Goal: Task Accomplishment & Management: Complete application form

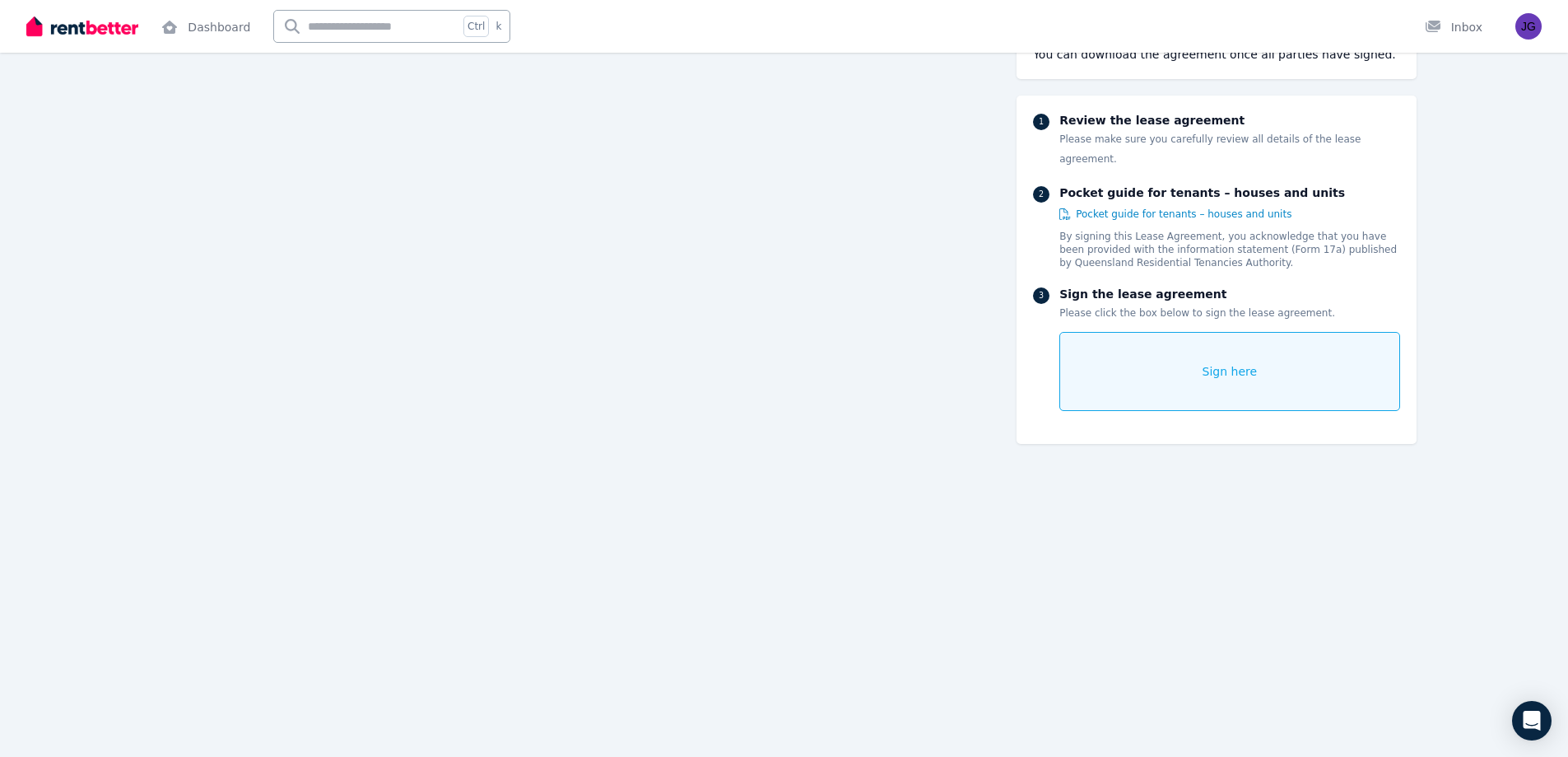
scroll to position [13290, 0]
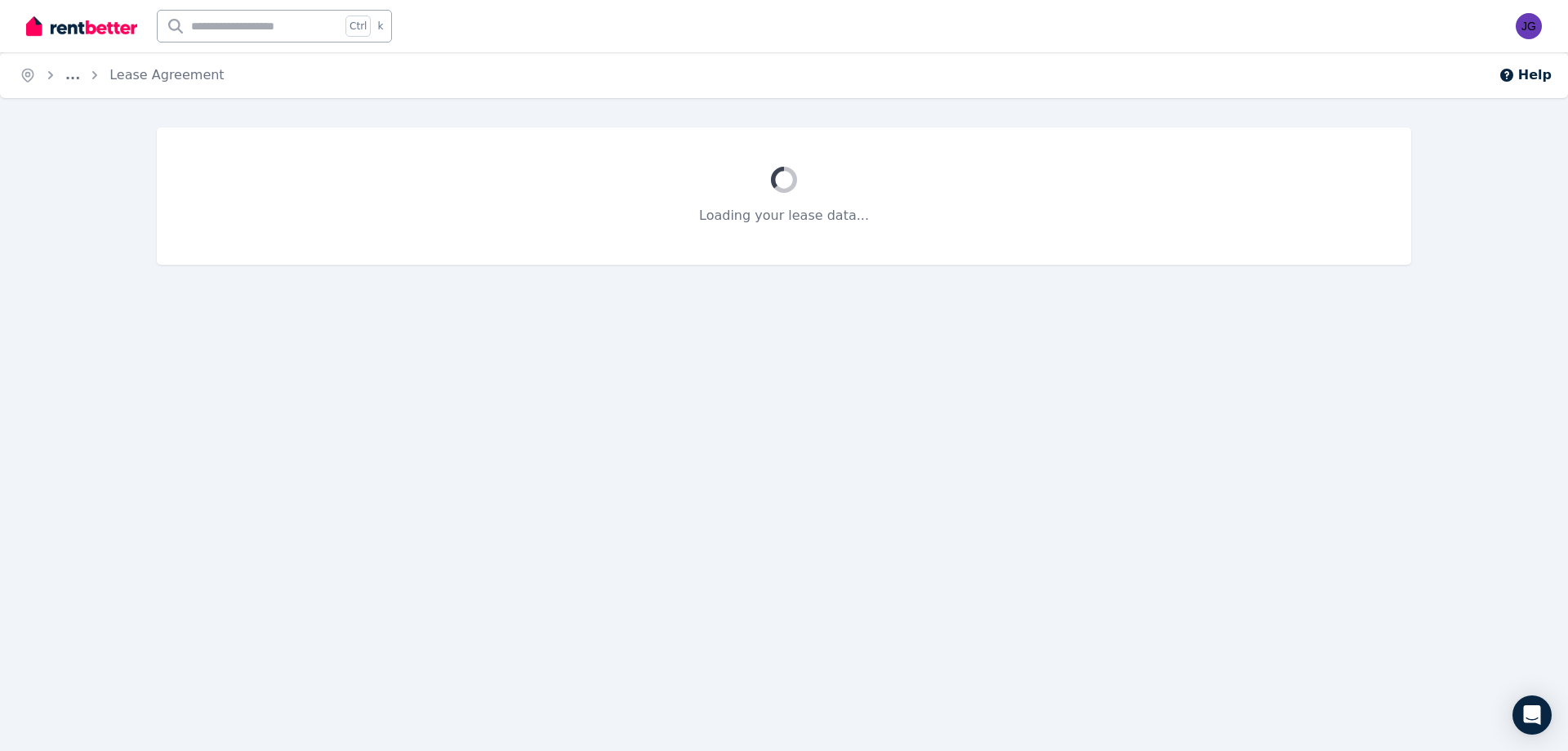
click at [76, 28] on img at bounding box center [81, 26] width 111 height 25
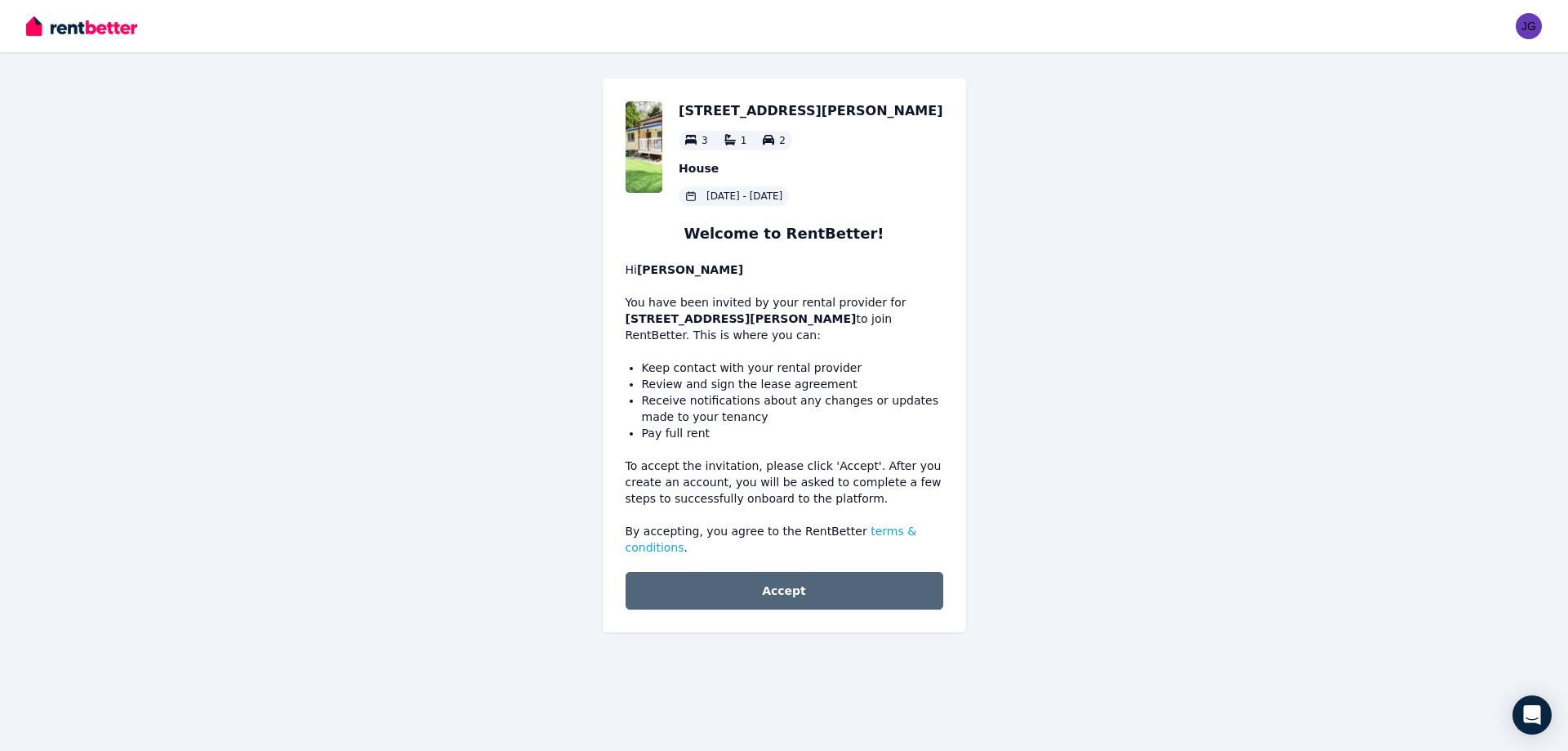
click at [785, 572] on button "Accept" at bounding box center [784, 590] width 317 height 38
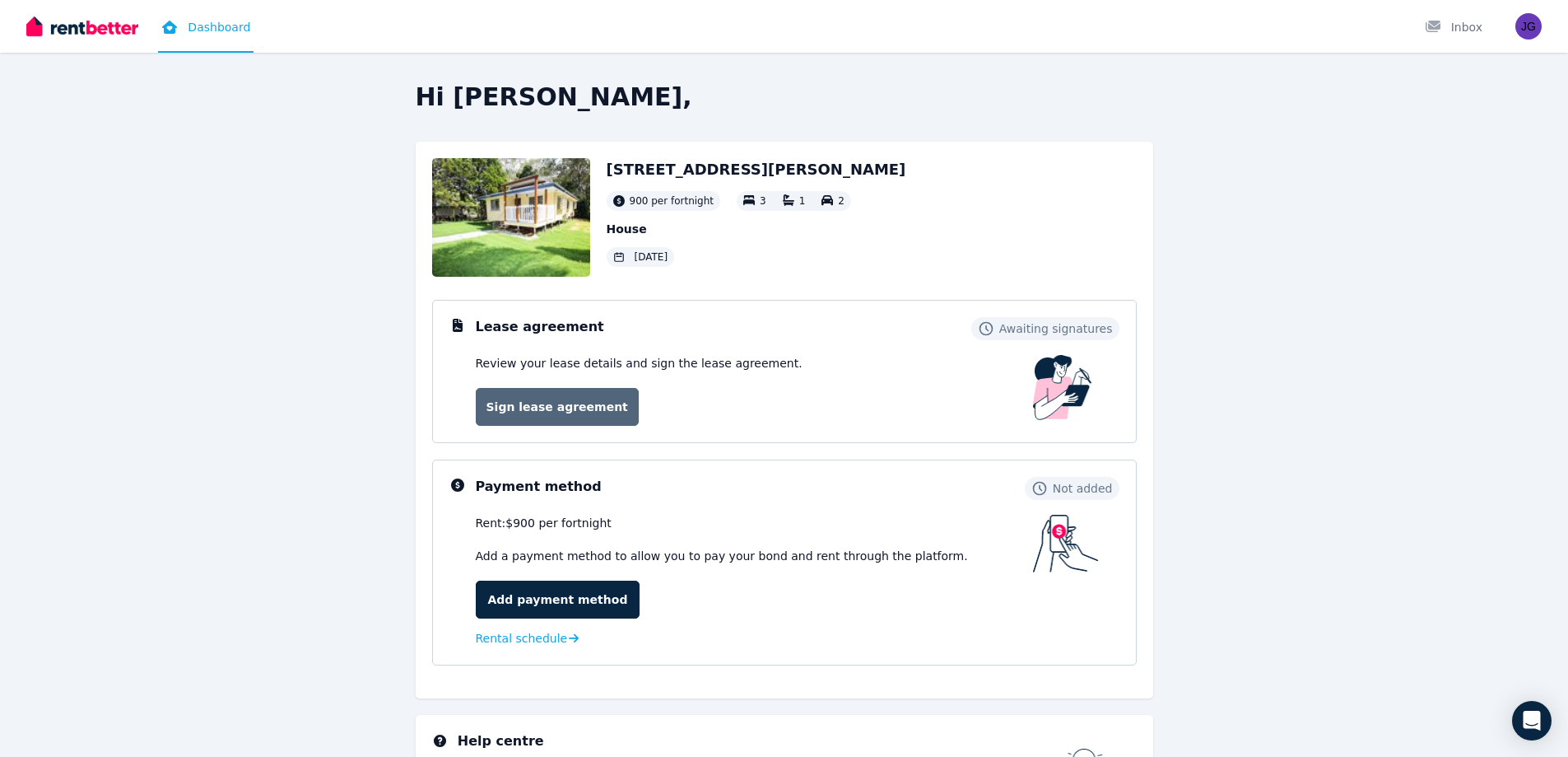
click at [541, 411] on link "Sign lease agreement" at bounding box center [557, 407] width 163 height 38
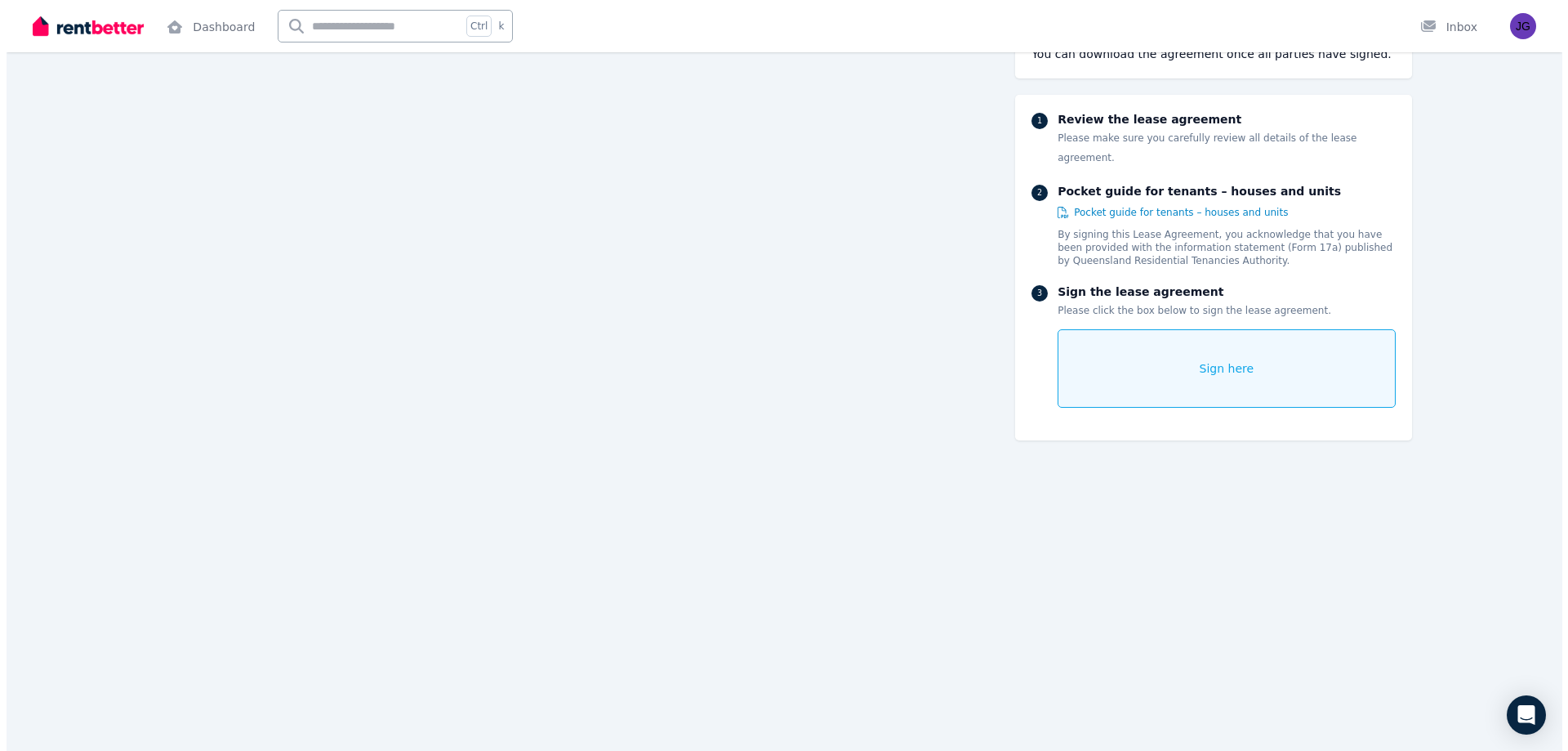
scroll to position [1506, 0]
click at [1174, 345] on div "Sign here" at bounding box center [1219, 369] width 338 height 79
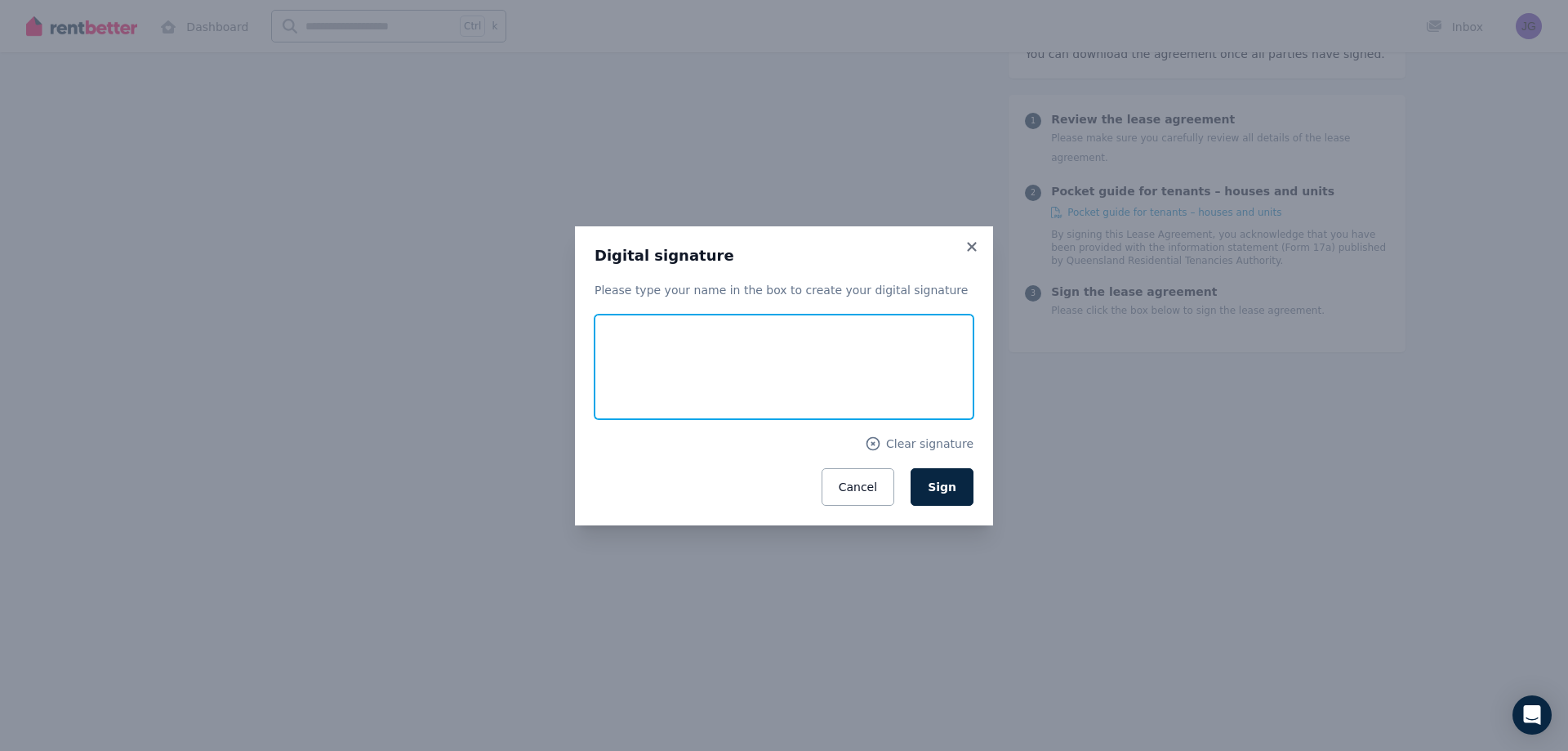
click at [669, 331] on input "text" at bounding box center [784, 367] width 379 height 104
type input "**********"
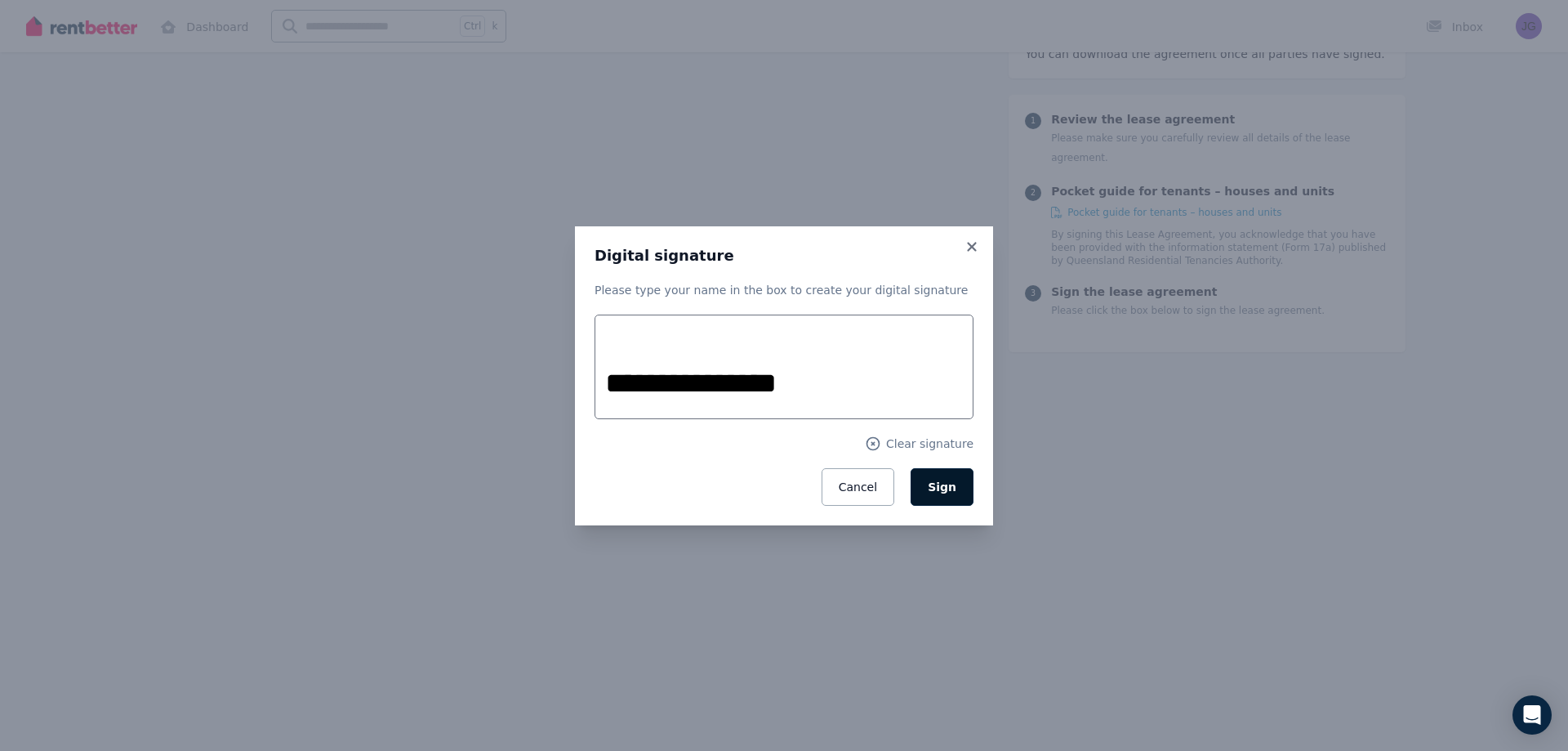
click at [940, 489] on span "Sign" at bounding box center [941, 487] width 28 height 13
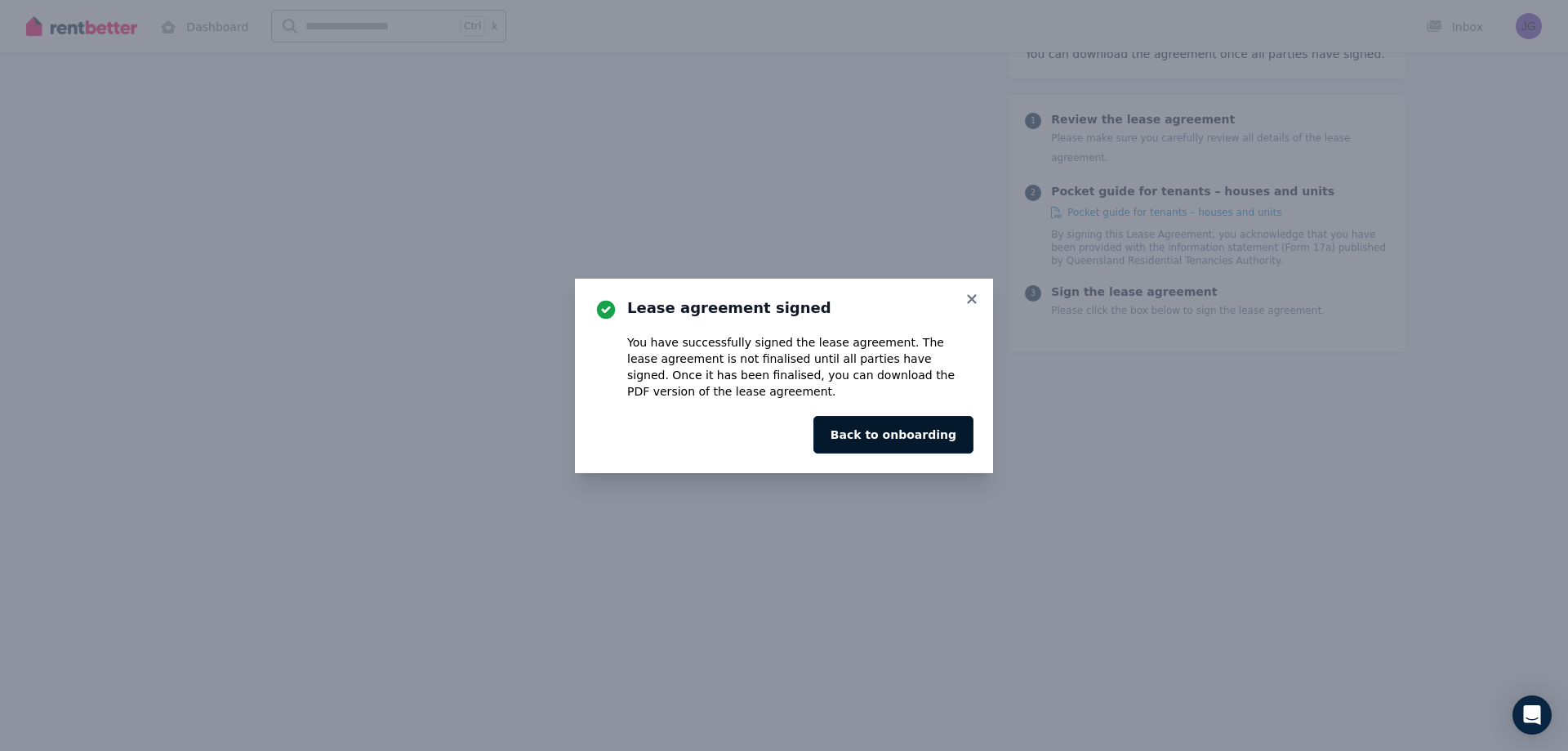
click at [903, 429] on button "Back to onboarding" at bounding box center [893, 434] width 160 height 38
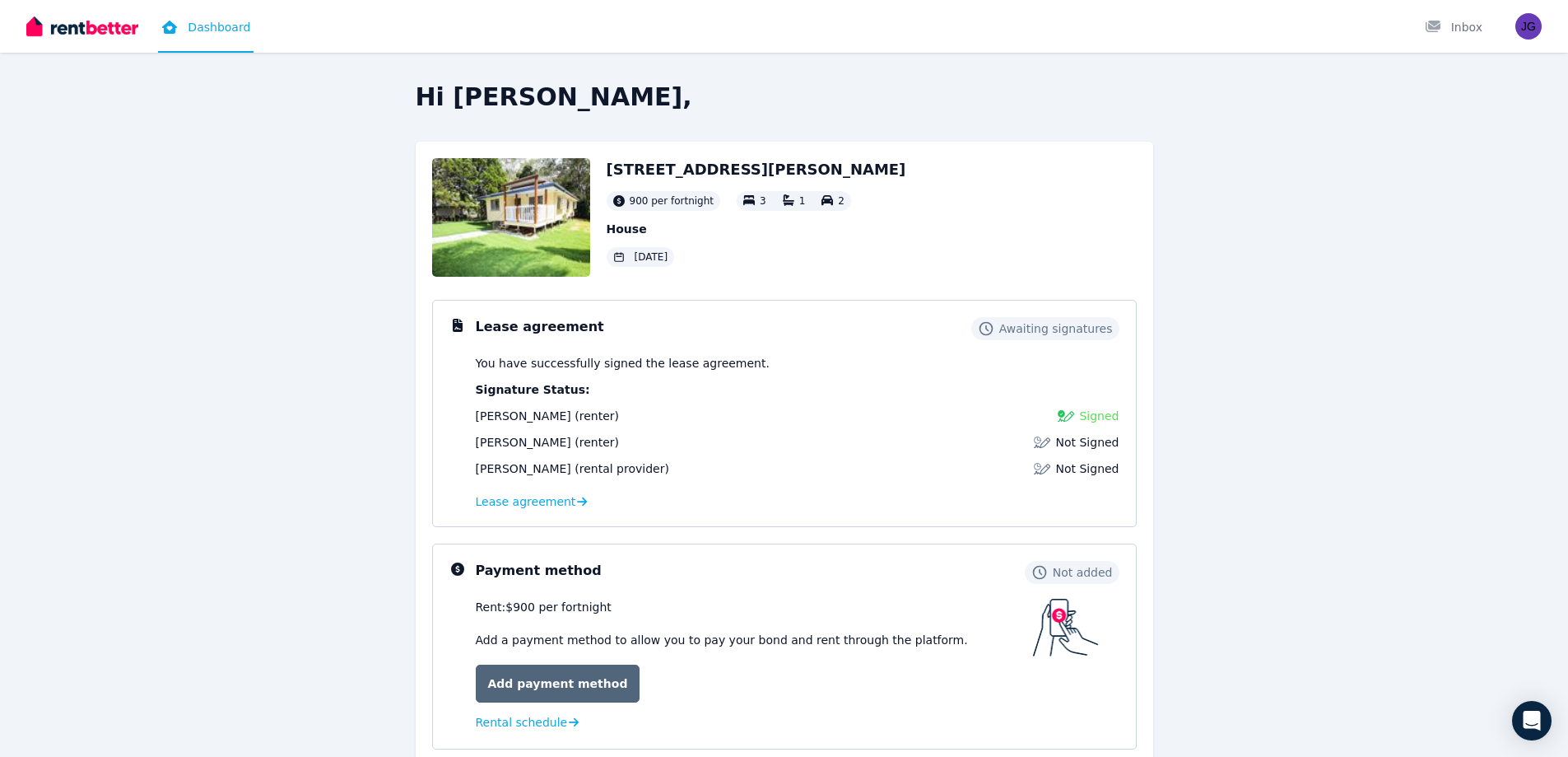
click at [556, 682] on link "Add payment method" at bounding box center [558, 683] width 165 height 38
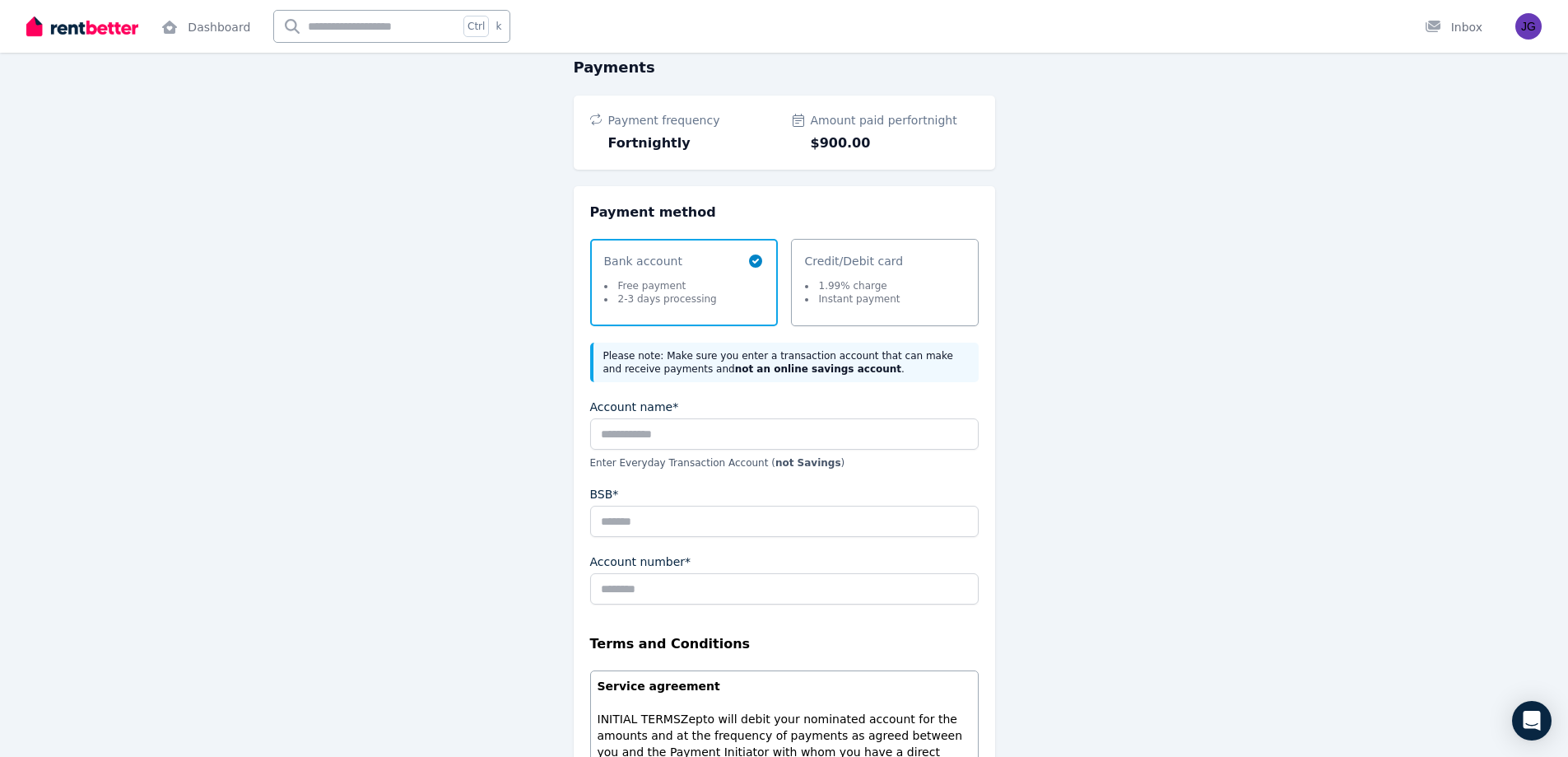
scroll to position [66, 0]
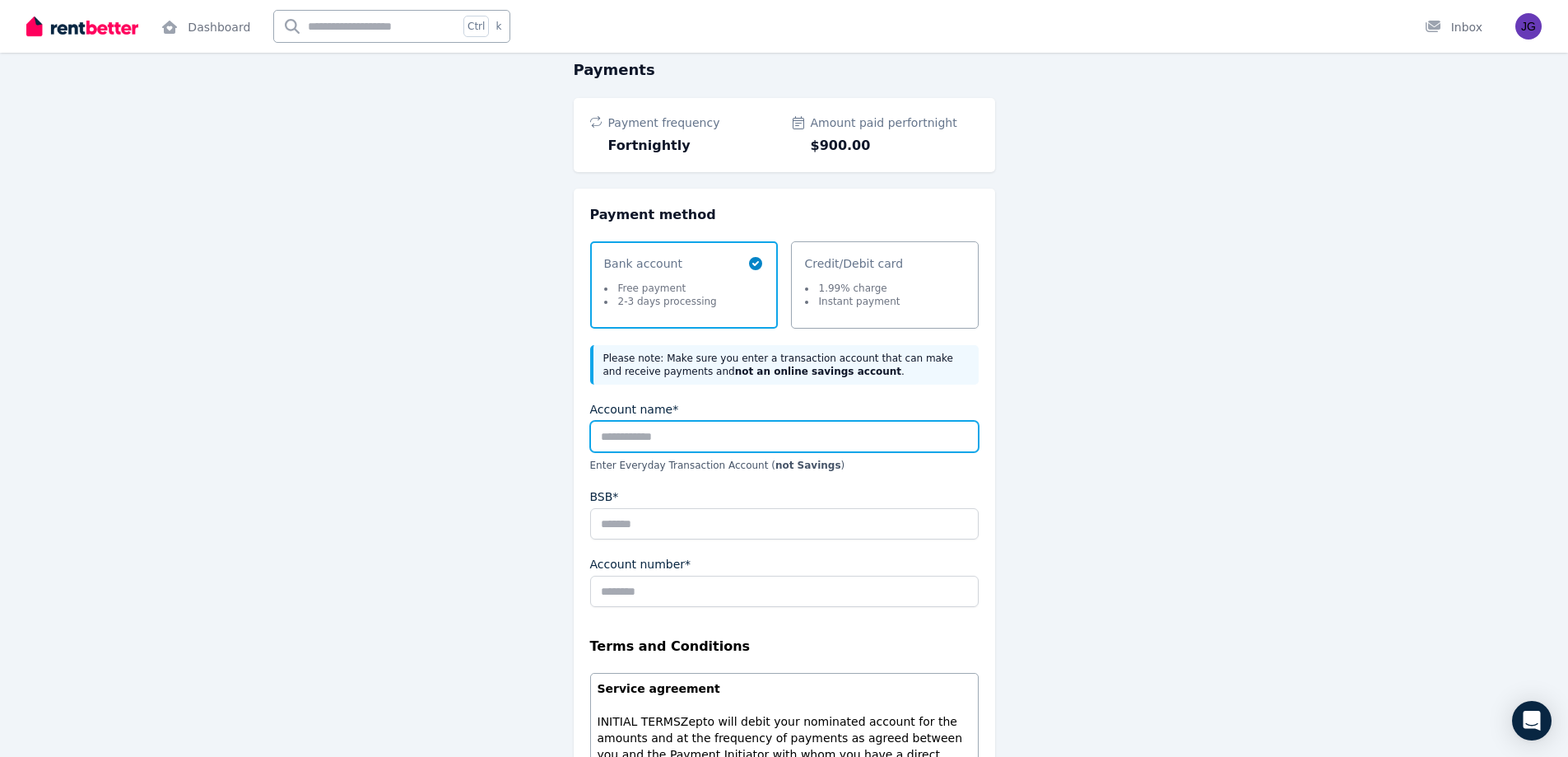
click at [645, 438] on input "Account name*" at bounding box center [784, 436] width 388 height 31
type input "**********"
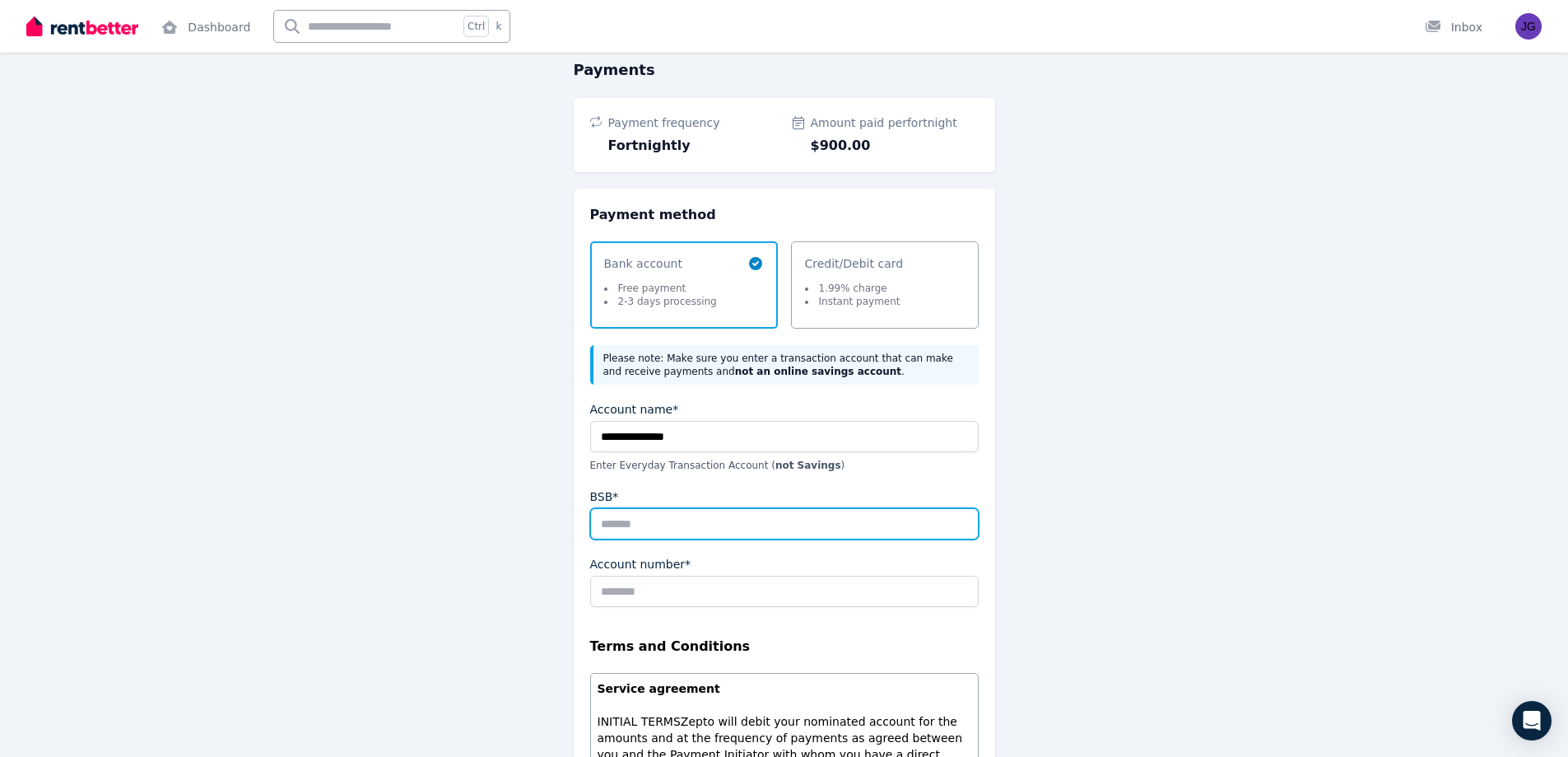
click at [696, 523] on input "BSB*" at bounding box center [784, 524] width 388 height 31
type input "******"
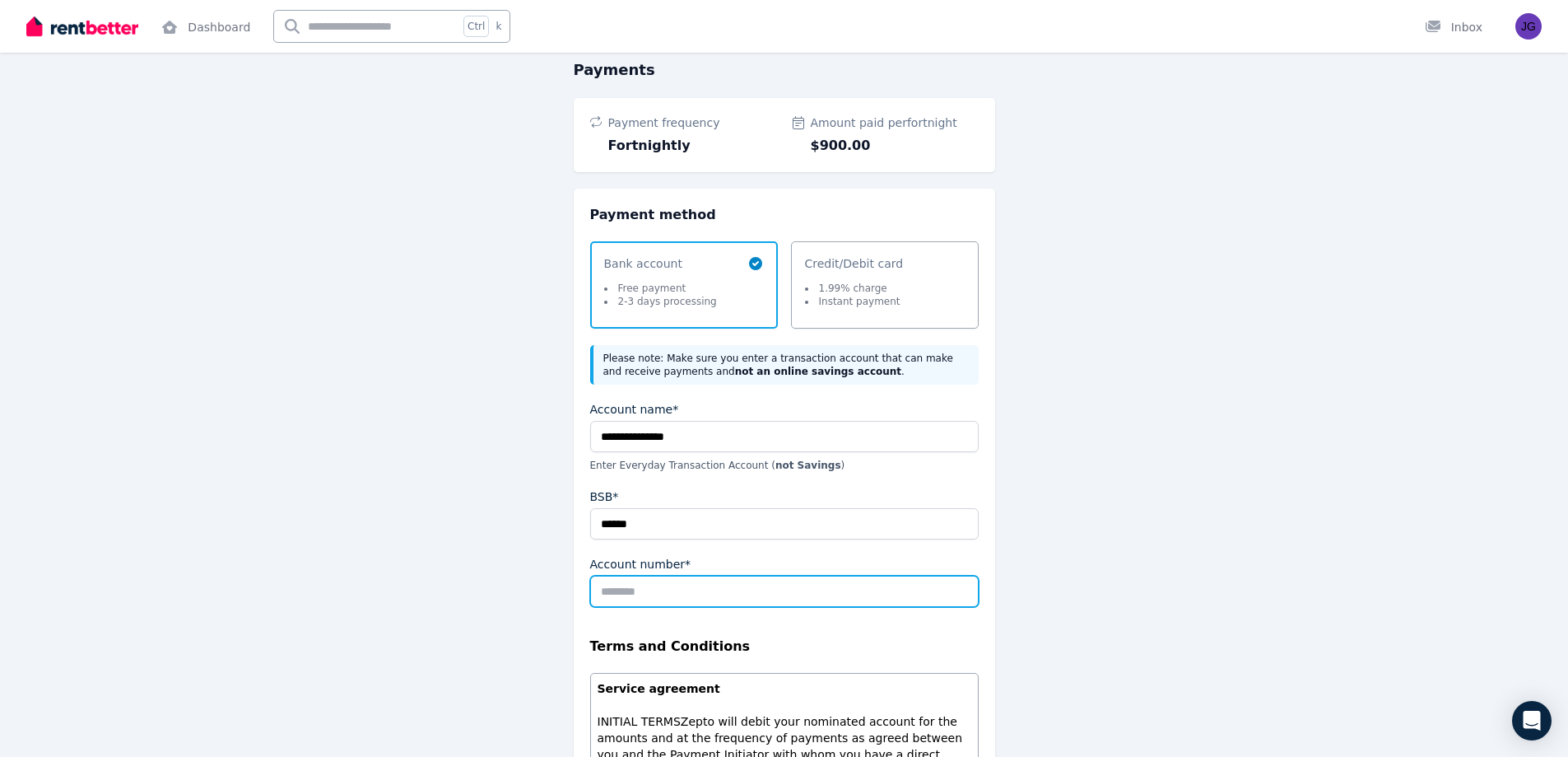
click at [698, 596] on input "Account number*" at bounding box center [784, 591] width 388 height 31
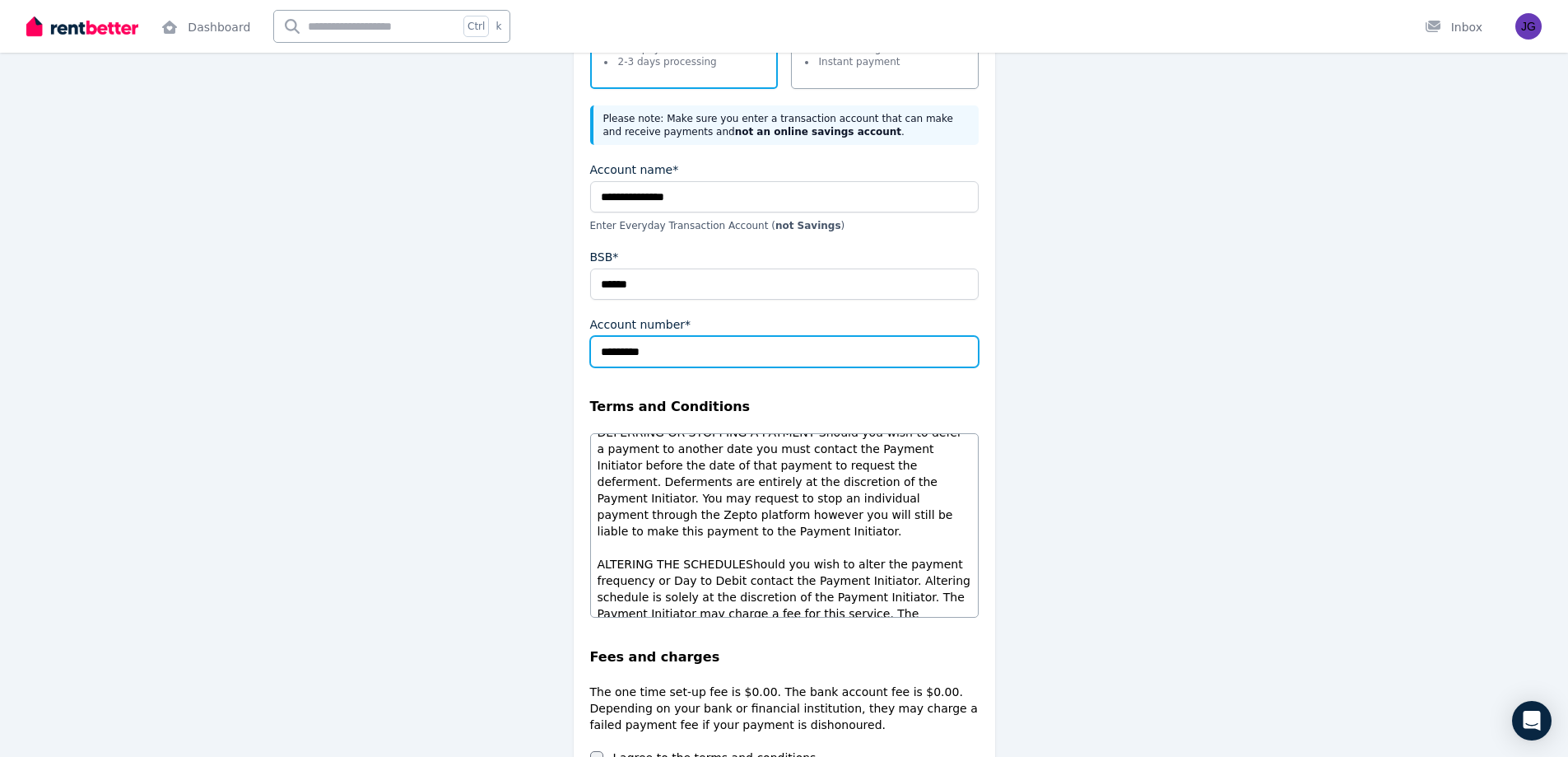
scroll to position [479, 0]
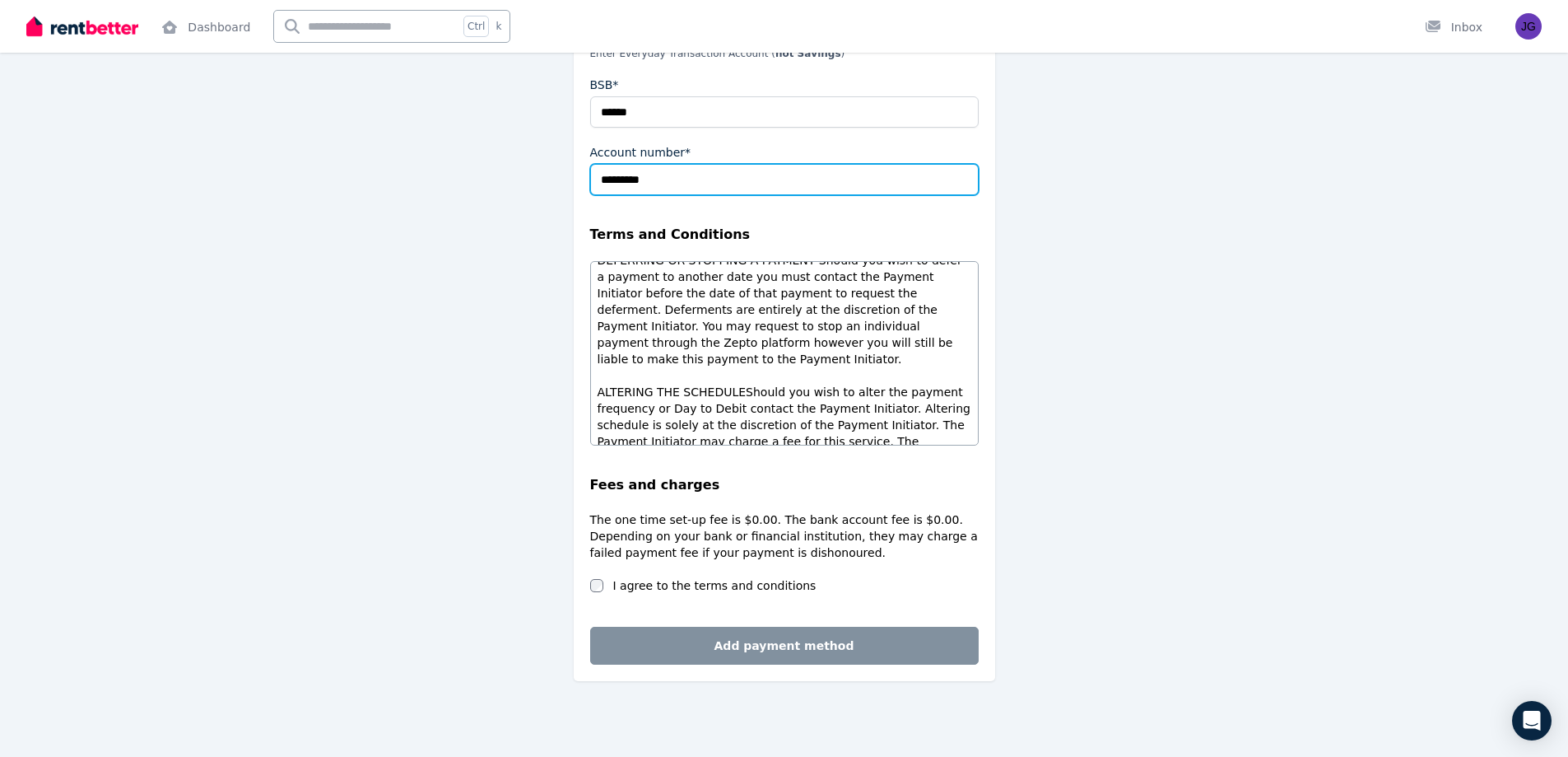
type input "*********"
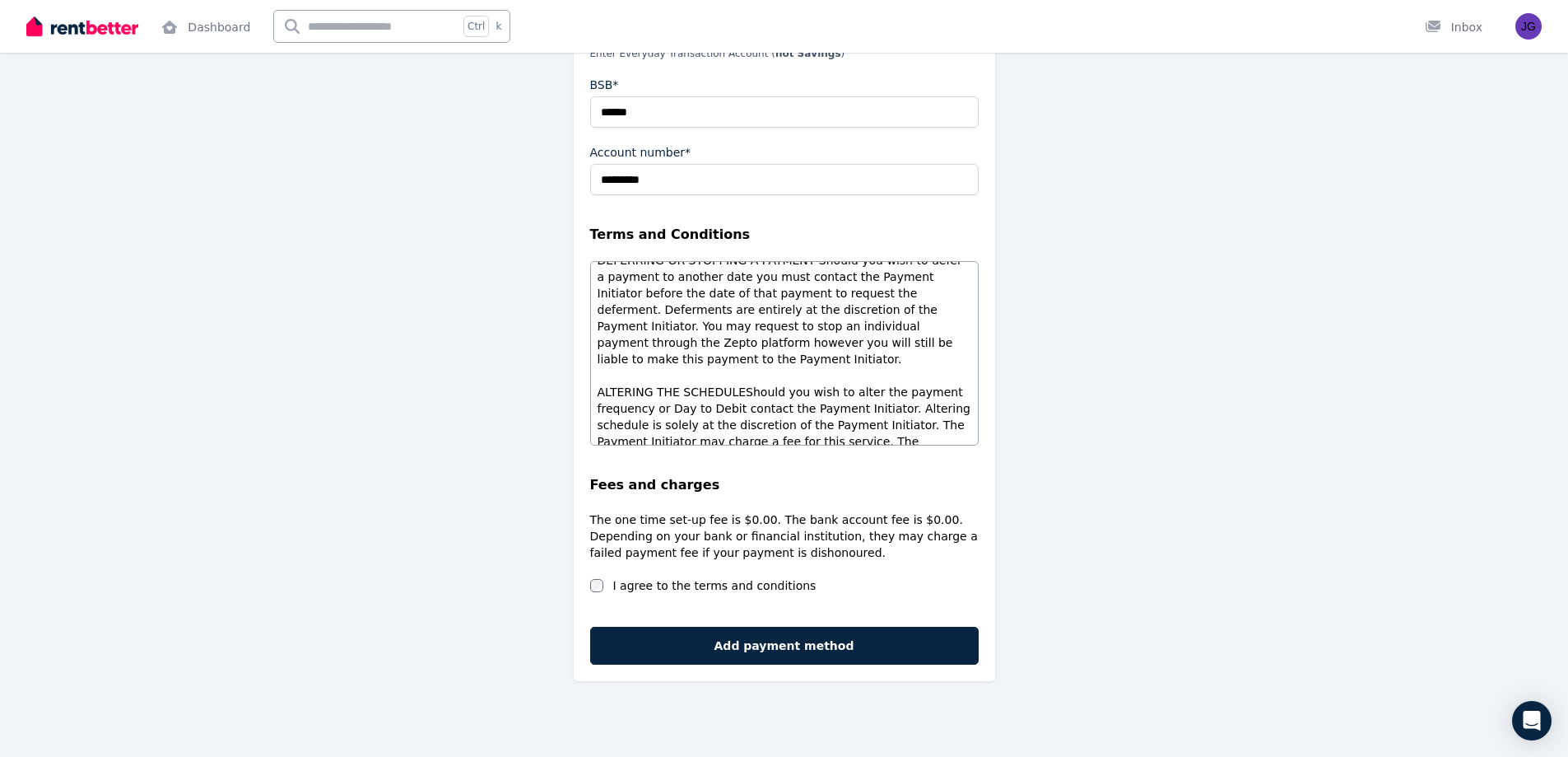
click at [778, 645] on button "Add payment method" at bounding box center [784, 645] width 388 height 38
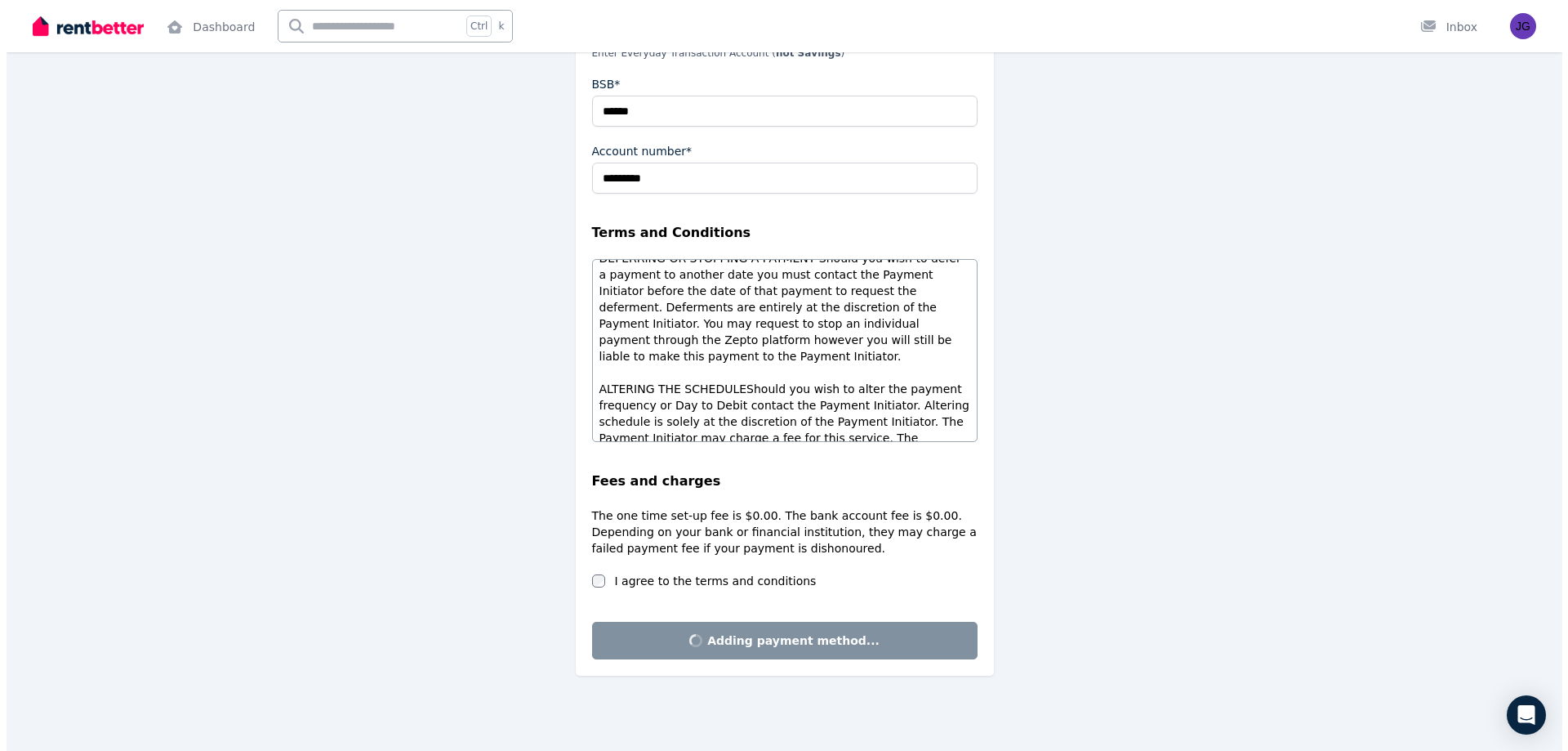
scroll to position [0, 0]
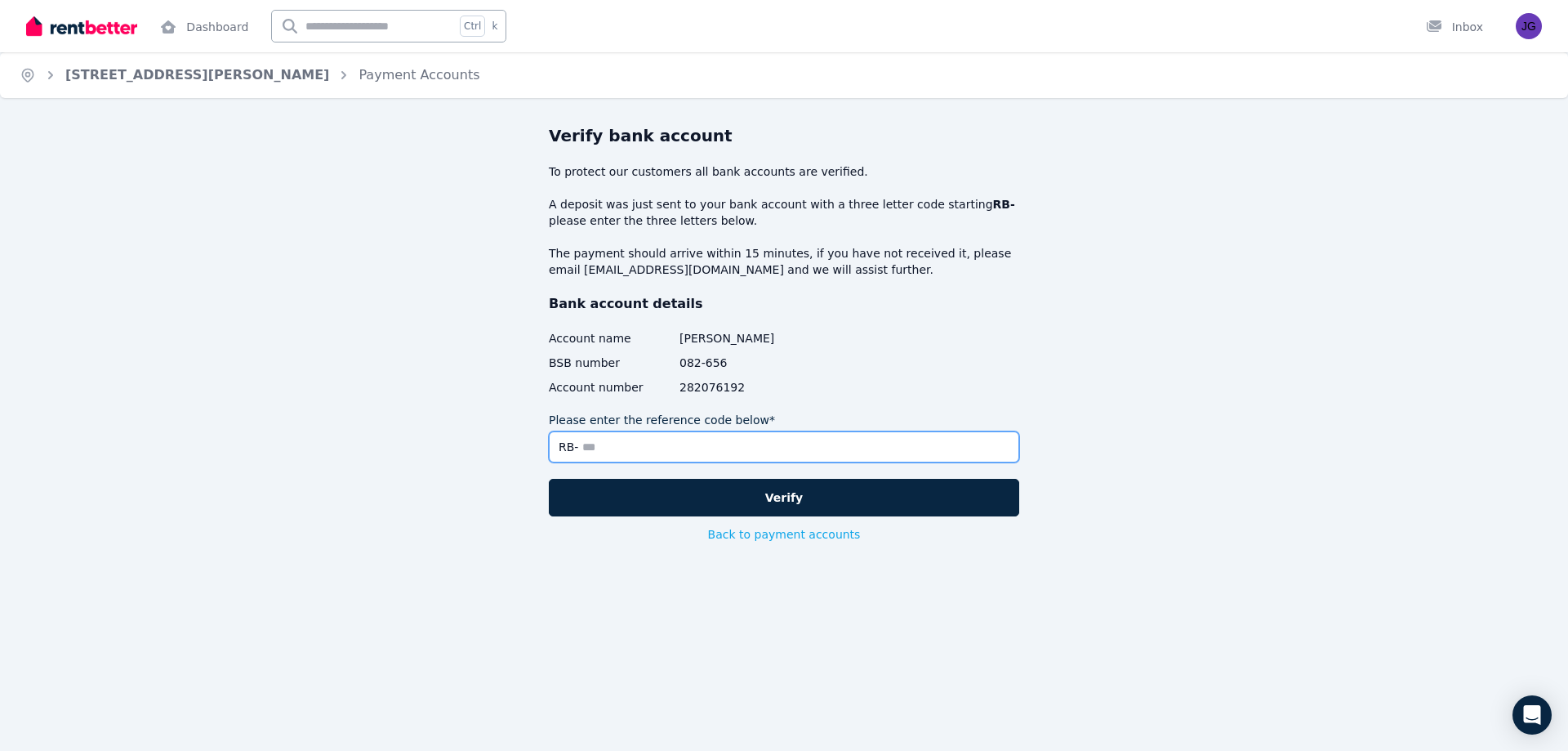
click at [638, 448] on input "Please enter the reference code below*" at bounding box center [784, 446] width 470 height 31
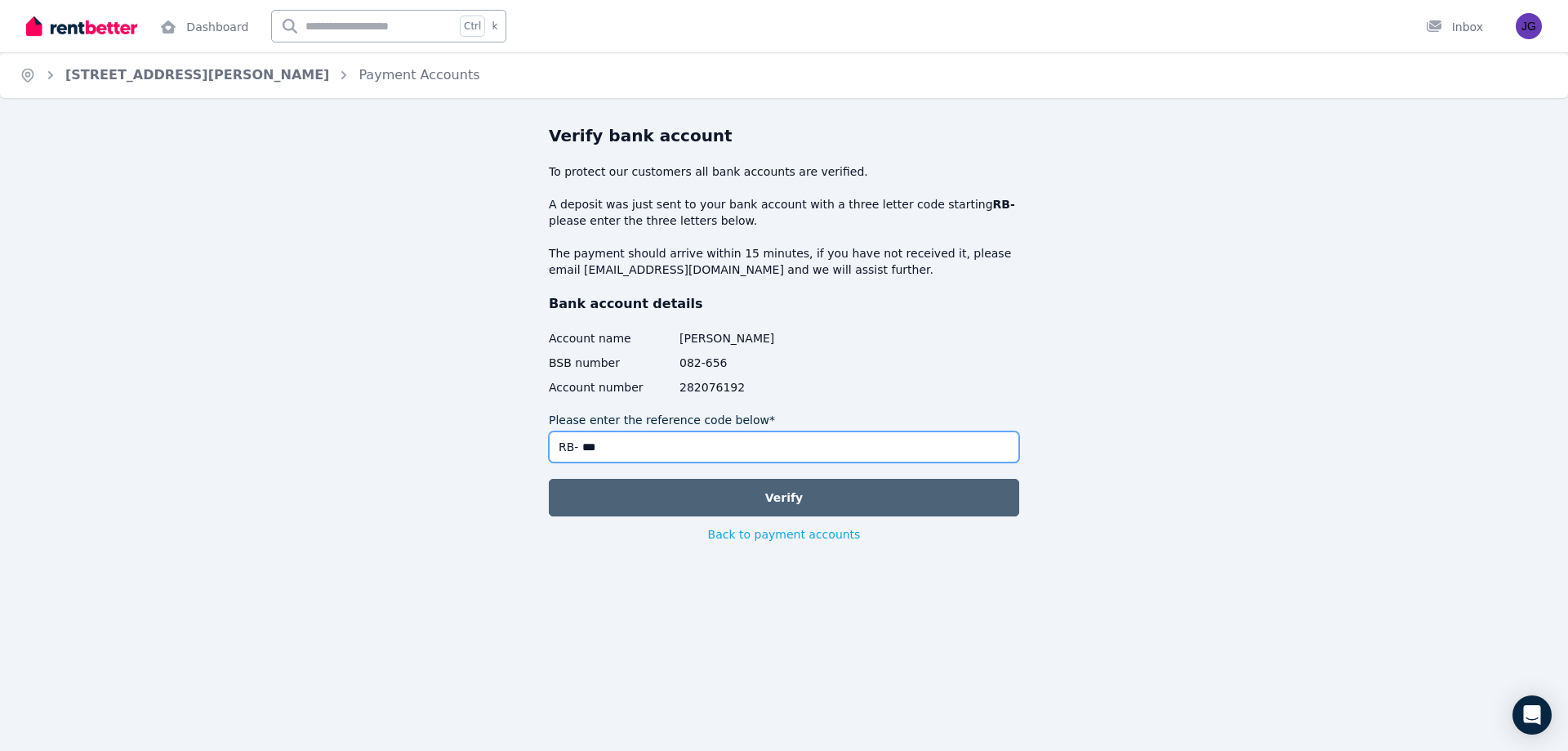
type input "***"
click at [781, 501] on button "Verify" at bounding box center [784, 497] width 470 height 38
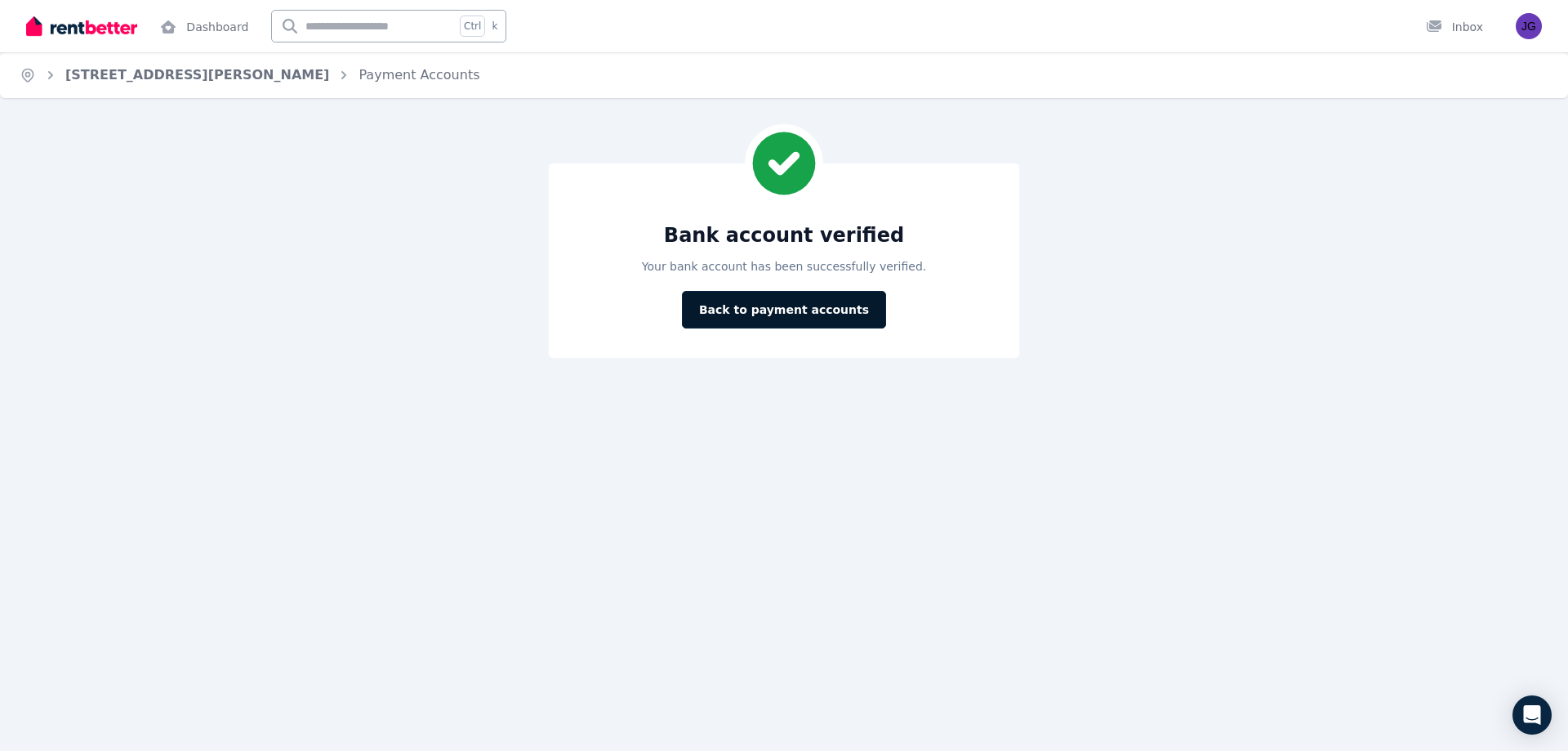
click at [783, 311] on button "Back to payment accounts" at bounding box center [784, 309] width 204 height 38
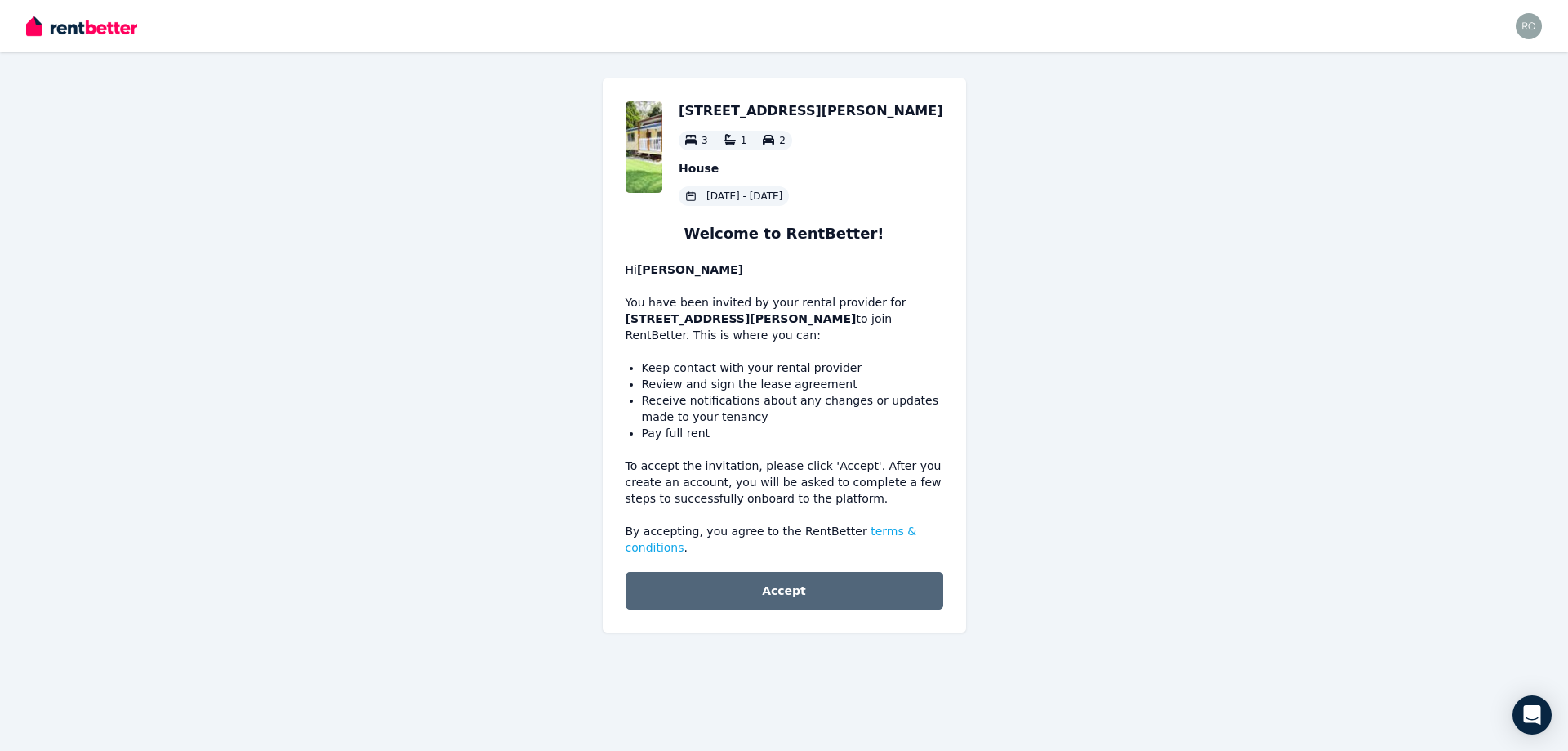
click at [788, 574] on button "Accept" at bounding box center [784, 590] width 317 height 38
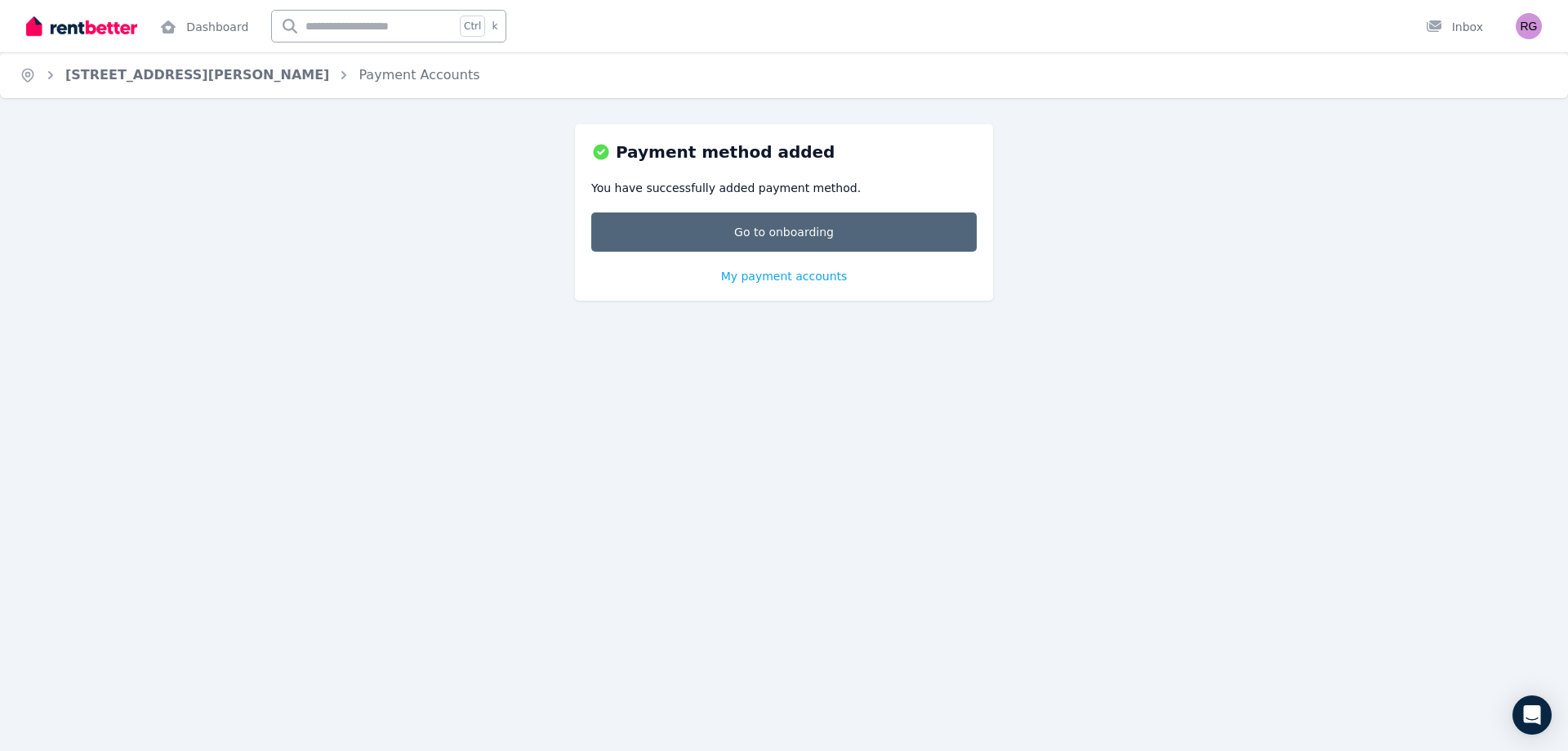
click at [780, 231] on link "Go to onboarding" at bounding box center [783, 231] width 385 height 39
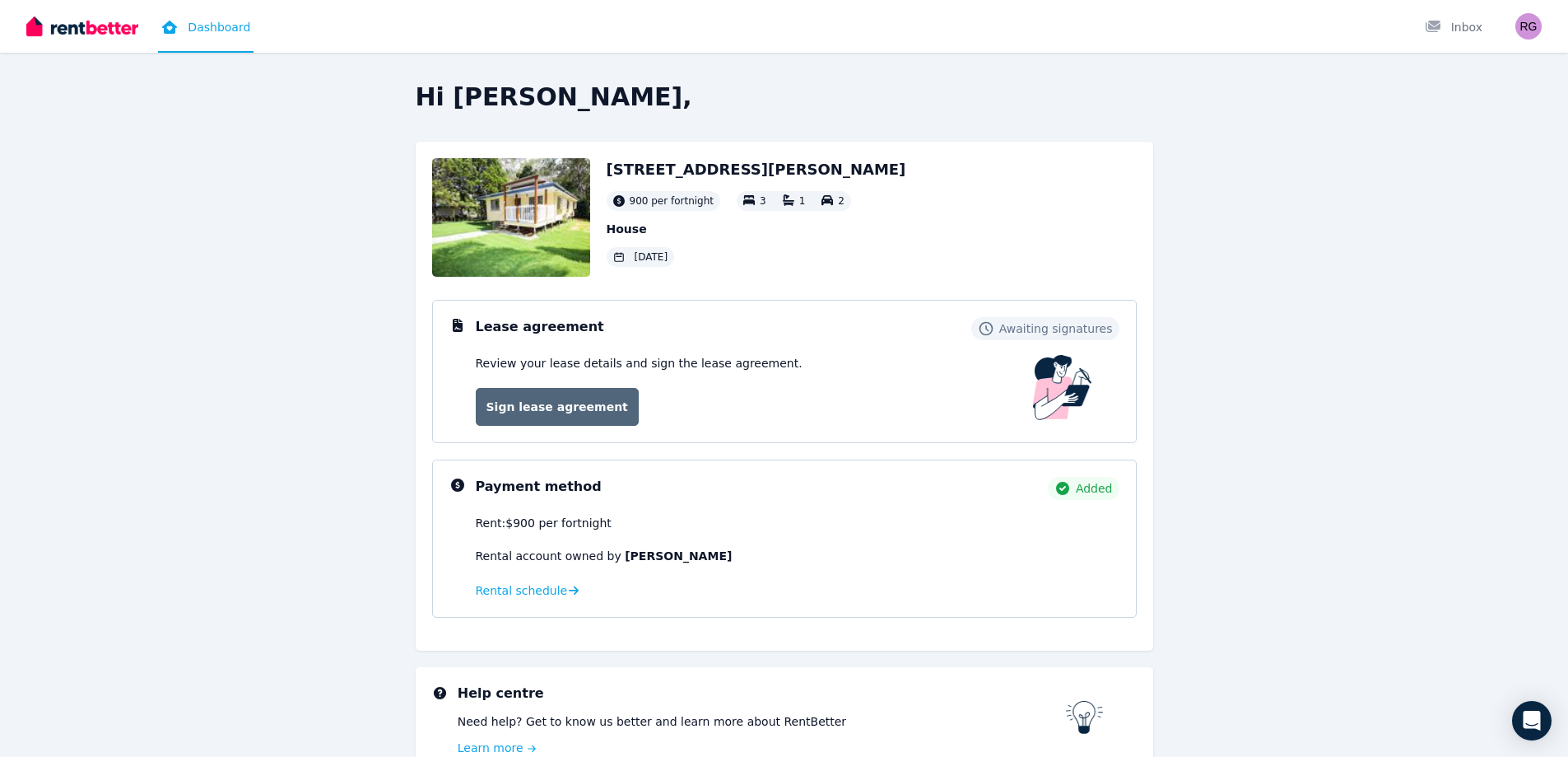
click at [564, 411] on link "Sign lease agreement" at bounding box center [557, 407] width 163 height 38
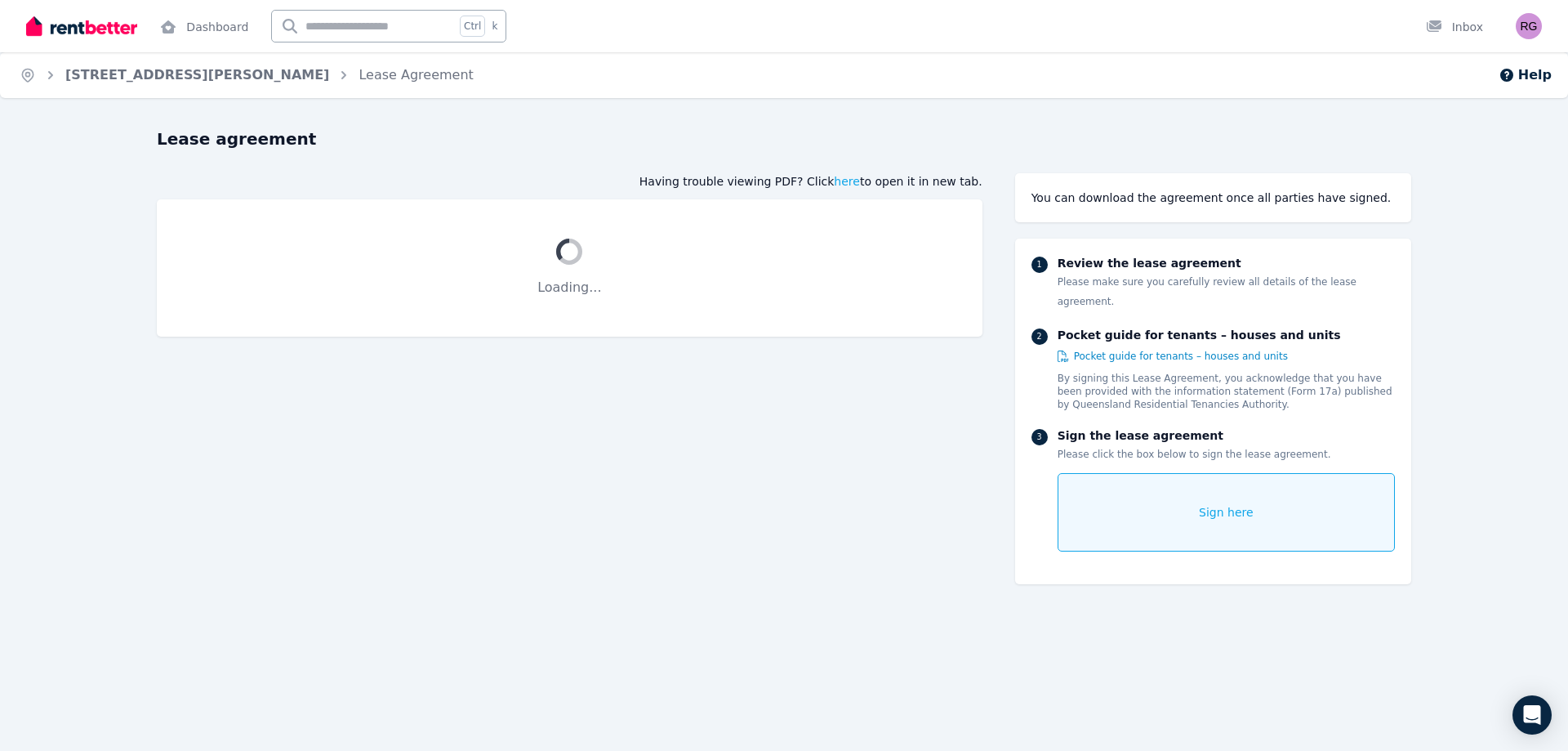
click at [1186, 493] on div "Sign here" at bounding box center [1226, 512] width 338 height 79
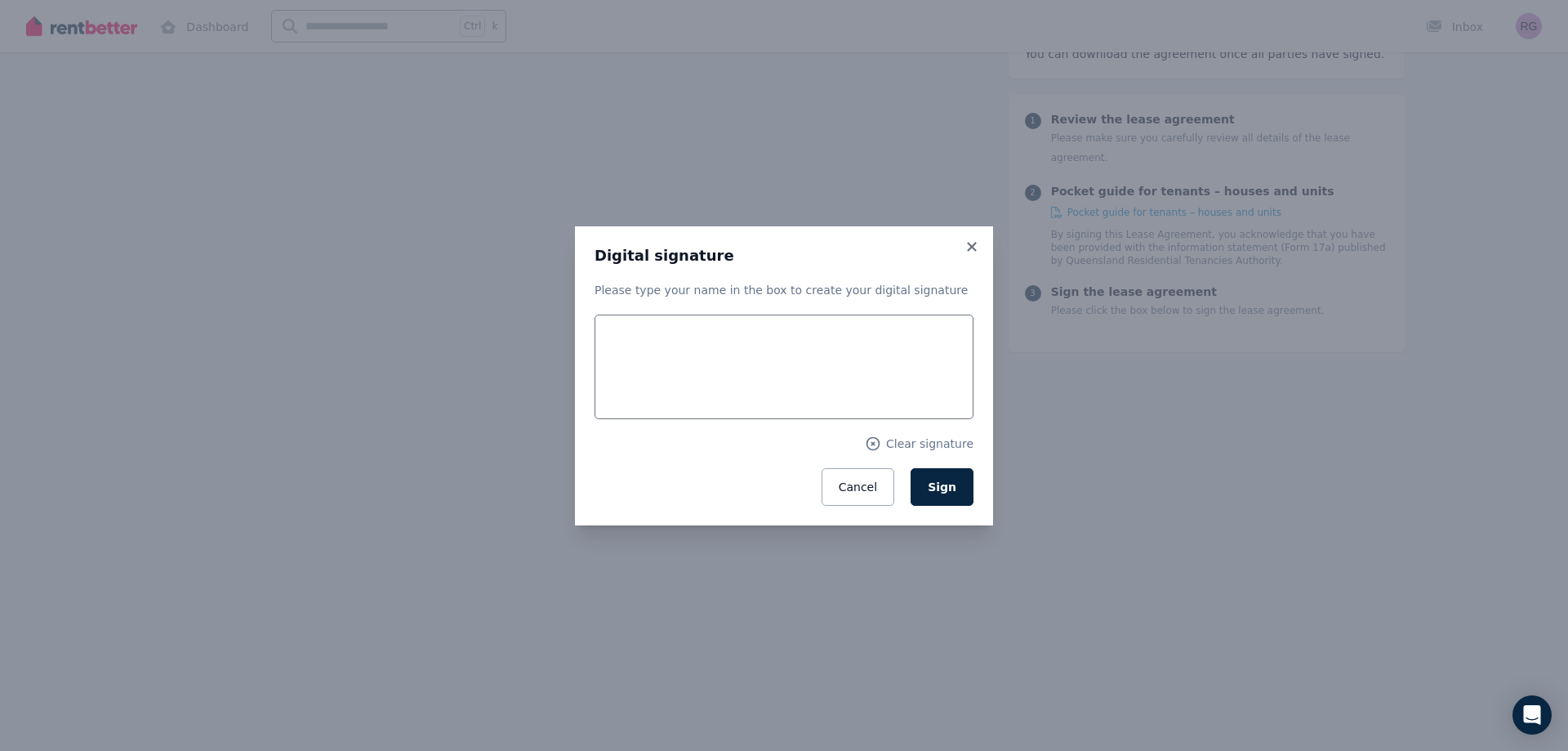
scroll to position [199, 0]
click at [644, 349] on input "text" at bounding box center [784, 367] width 379 height 104
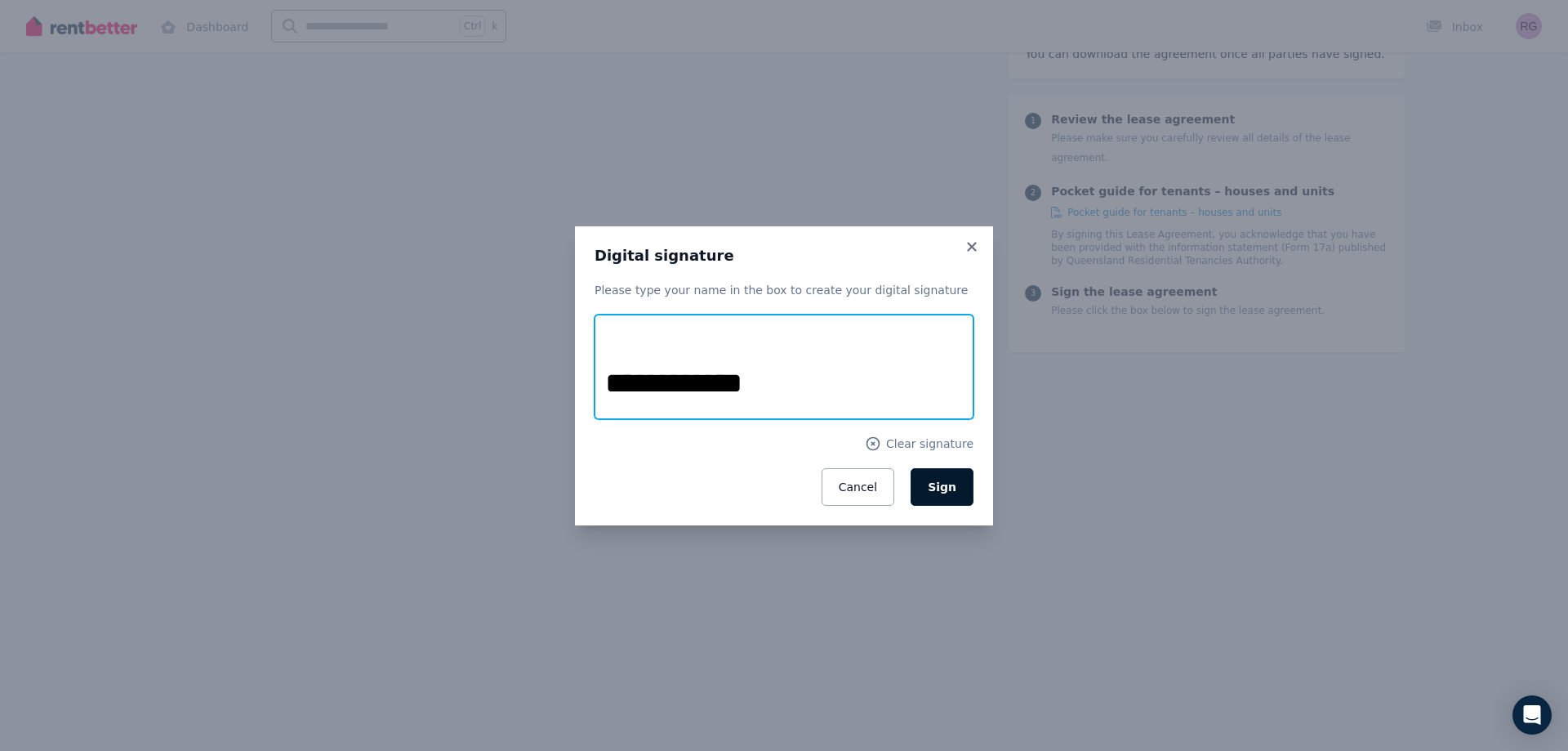
type input "**********"
click at [946, 487] on span "Sign" at bounding box center [941, 487] width 28 height 13
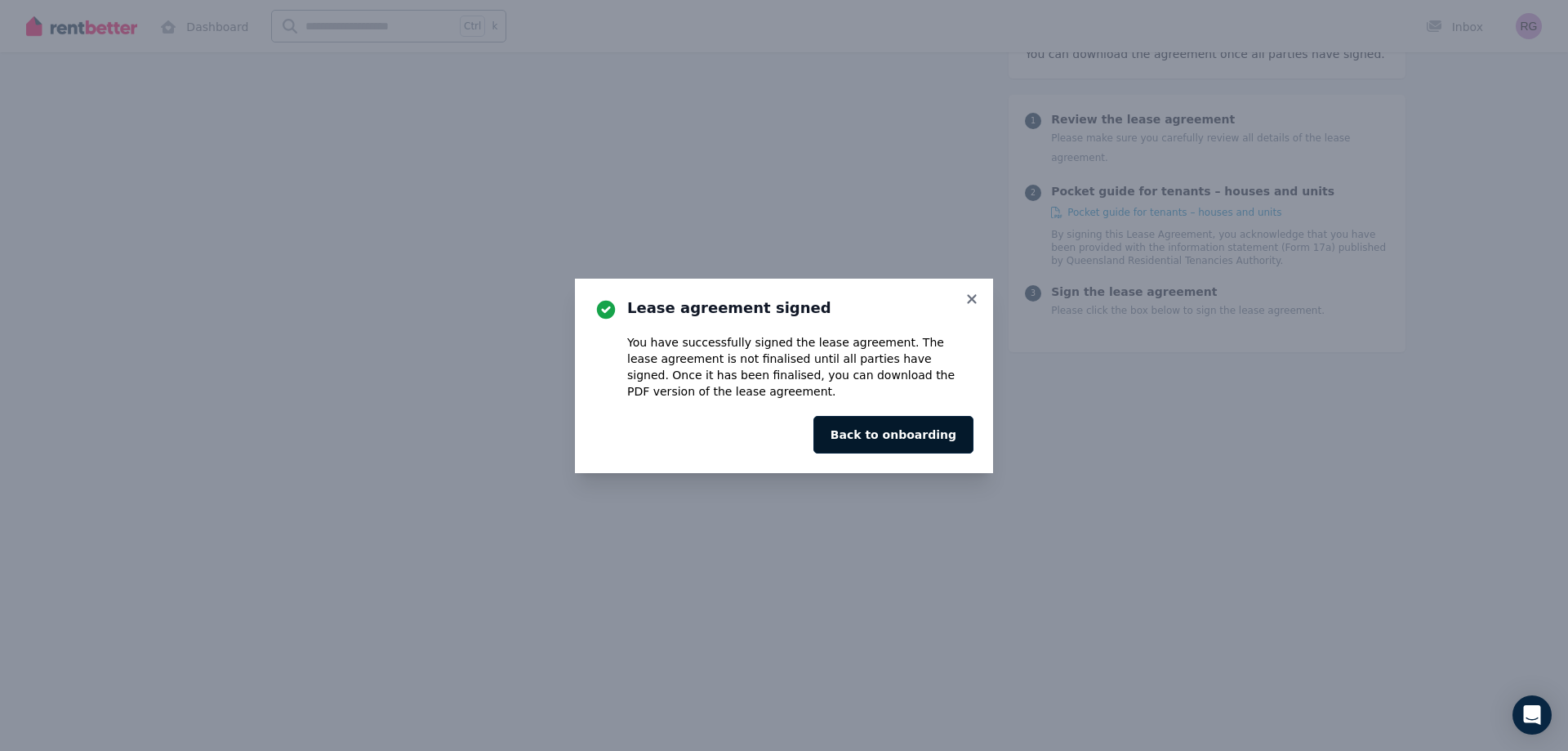
click at [910, 435] on button "Back to onboarding" at bounding box center [893, 434] width 160 height 38
